Goal: Task Accomplishment & Management: Check status

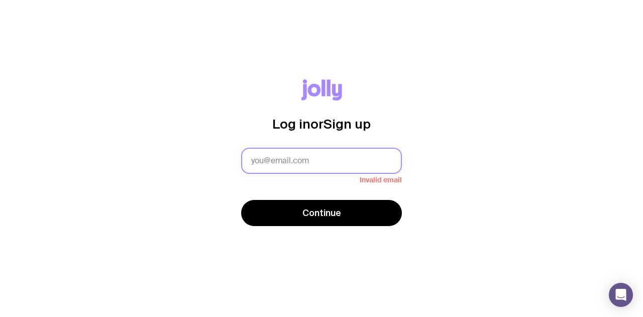
click at [279, 170] on input "text" at bounding box center [321, 161] width 161 height 26
click at [276, 163] on input "text" at bounding box center [321, 161] width 161 height 26
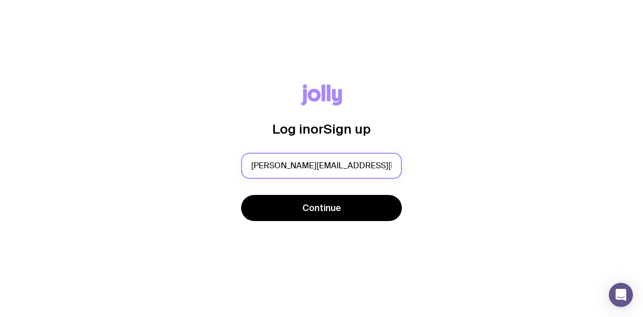
type input "[PERSON_NAME][EMAIL_ADDRESS][PERSON_NAME][DOMAIN_NAME]"
click at [241, 195] on button "Continue" at bounding box center [321, 208] width 161 height 26
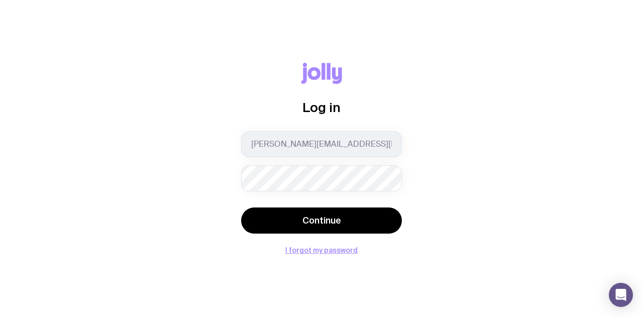
click at [241, 208] on button "Continue" at bounding box center [321, 221] width 161 height 26
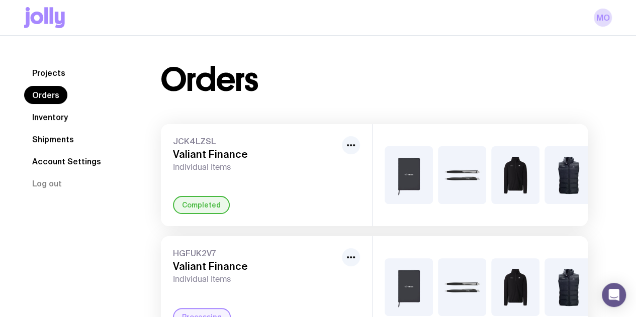
click at [276, 163] on span "Individual Items" at bounding box center [255, 167] width 165 height 10
click at [454, 155] on img at bounding box center [462, 175] width 48 height 58
click at [354, 140] on icon "button" at bounding box center [351, 145] width 12 height 12
click at [205, 144] on span "JCK4LZSL" at bounding box center [255, 141] width 165 height 10
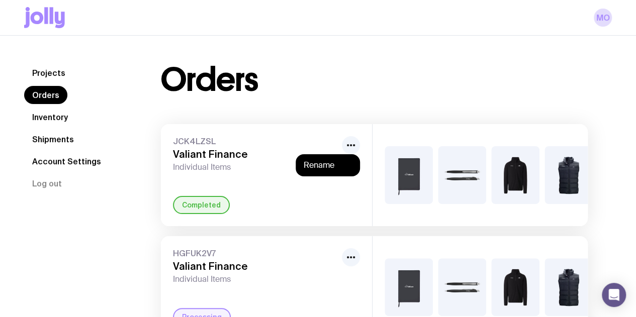
click at [448, 194] on img at bounding box center [462, 175] width 48 height 58
click at [389, 168] on img at bounding box center [409, 175] width 48 height 58
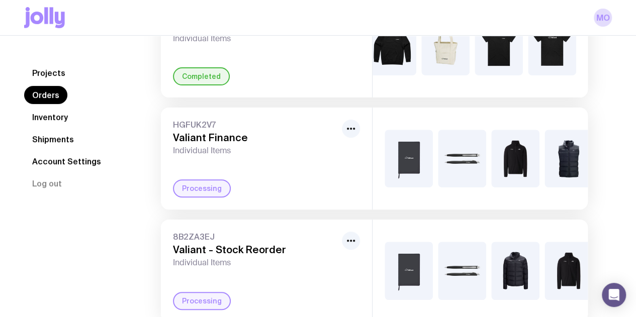
scroll to position [129, 0]
click at [519, 170] on img at bounding box center [515, 159] width 48 height 58
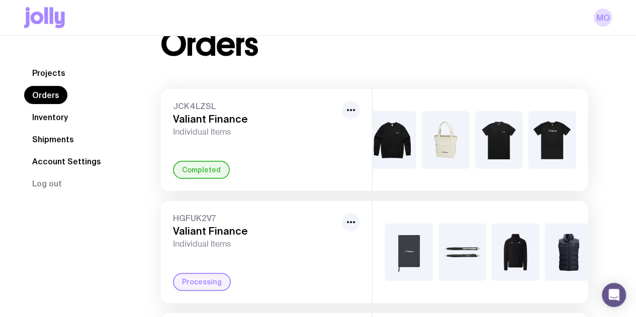
scroll to position [32, 0]
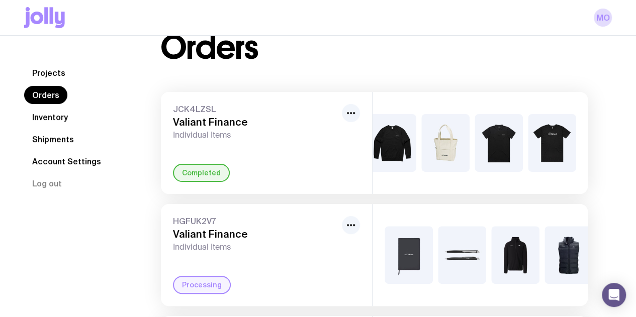
click at [535, 134] on img at bounding box center [552, 143] width 48 height 58
click at [484, 144] on img at bounding box center [498, 143] width 48 height 58
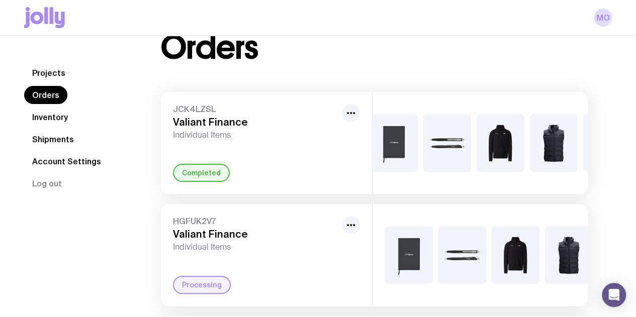
scroll to position [0, 0]
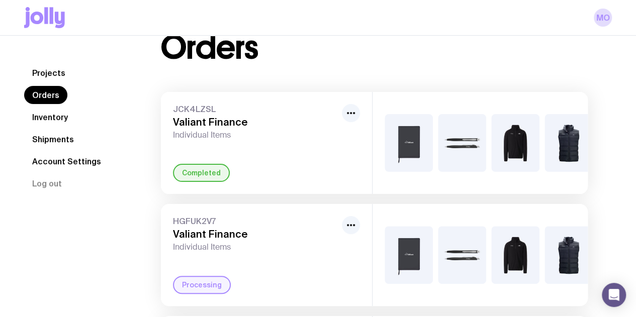
click at [240, 97] on div "JCK4LZSL Valiant Finance Individual Items Completed" at bounding box center [266, 143] width 211 height 102
click at [147, 68] on div "Orders JCK4LZSL Valiant Finance Individual Items Completed +6 HGFUK2V7 Valiant …" at bounding box center [374, 225] width 475 height 387
